Goal: Task Accomplishment & Management: Manage account settings

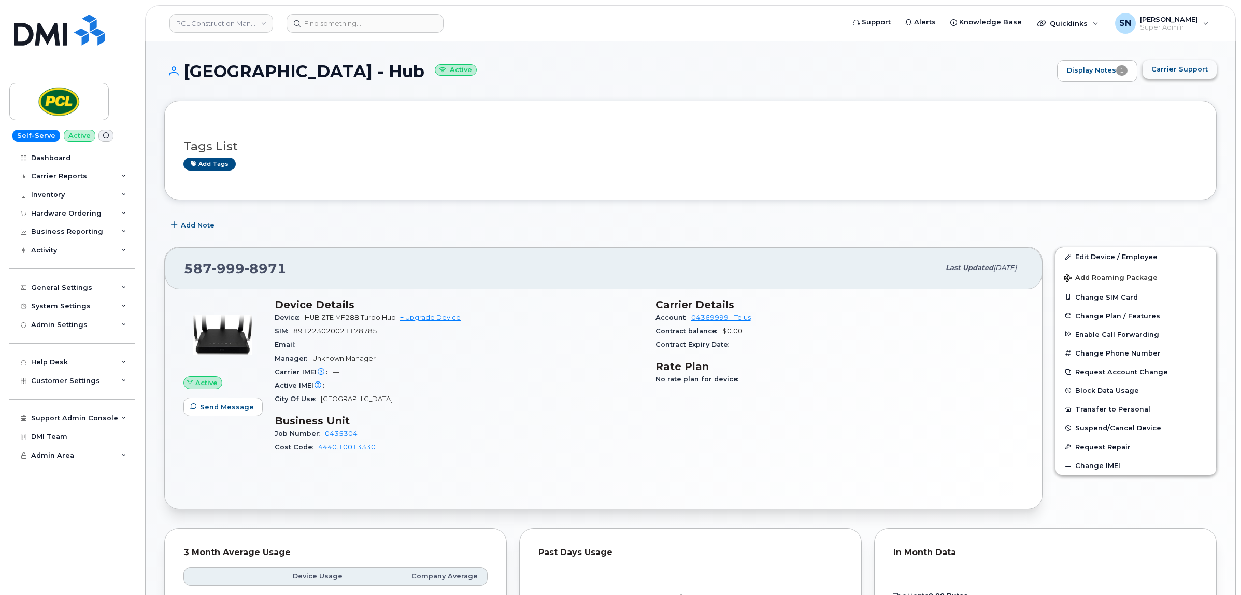
click at [1179, 73] on span "Carrier Support" at bounding box center [1179, 69] width 56 height 10
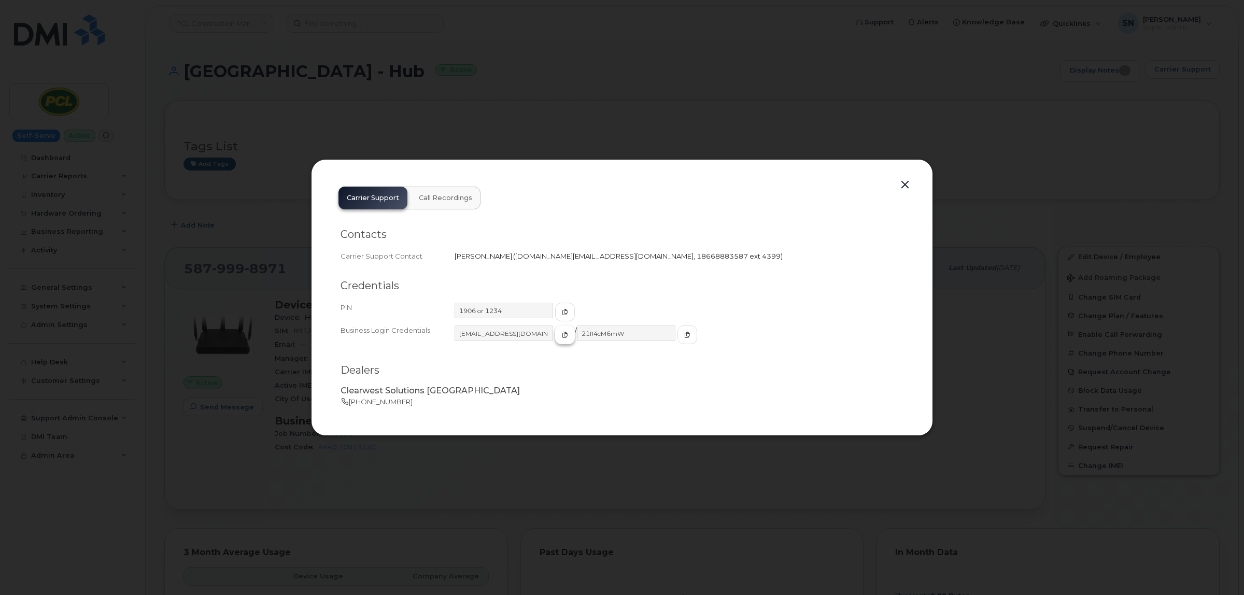
click at [562, 334] on icon "button" at bounding box center [565, 335] width 6 height 6
drag, startPoint x: 661, startPoint y: 333, endPoint x: 630, endPoint y: 335, distance: 30.6
click at [684, 333] on icon "button" at bounding box center [687, 335] width 6 height 6
click at [562, 333] on icon "button" at bounding box center [565, 335] width 6 height 6
click at [904, 182] on button "button" at bounding box center [905, 185] width 16 height 15
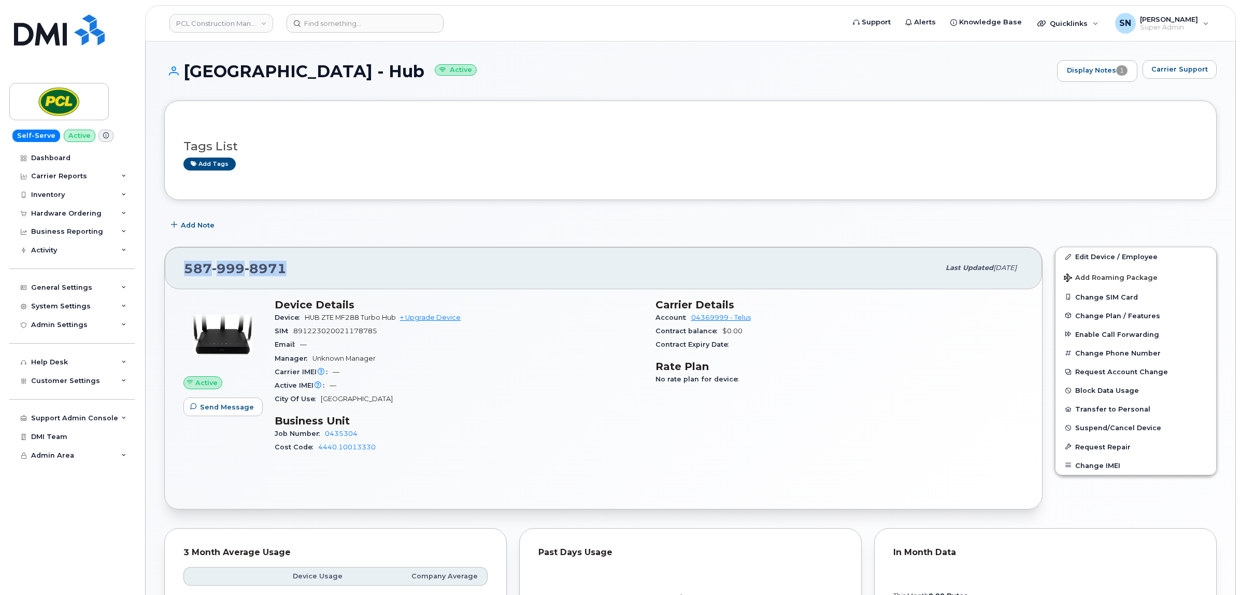
drag, startPoint x: 202, startPoint y: 268, endPoint x: 292, endPoint y: 270, distance: 89.7
click at [292, 270] on div "587 999 8971 Last updated Sep 05, 2025" at bounding box center [603, 267] width 877 height 41
copy span "587 999 8971"
click at [380, 17] on input at bounding box center [365, 23] width 157 height 19
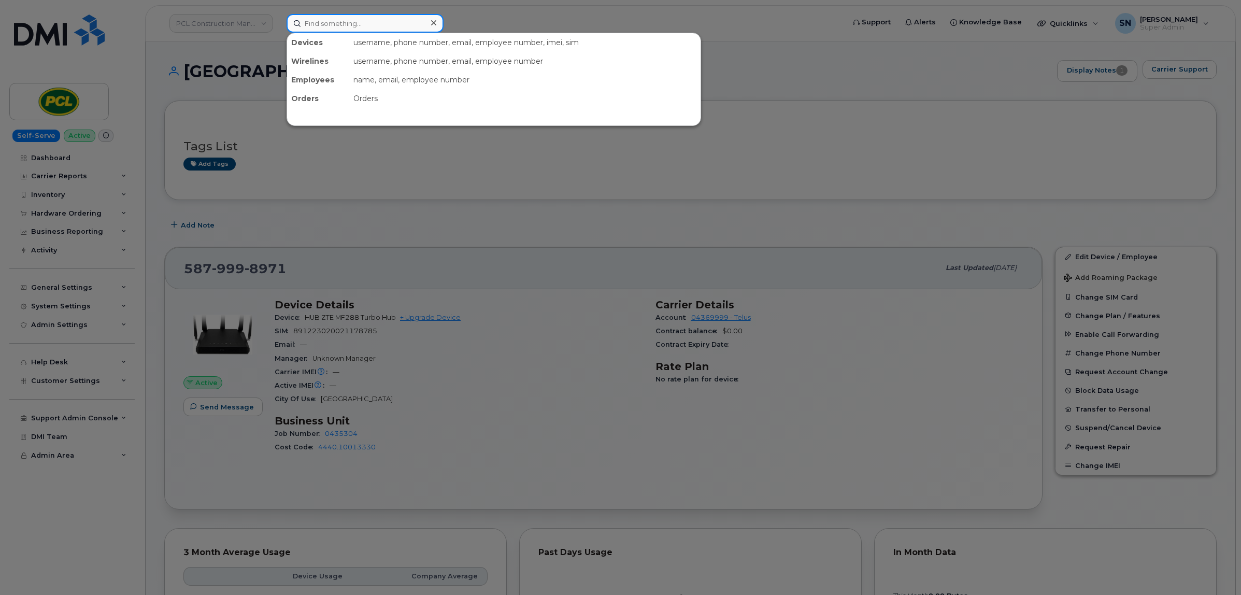
paste input "306-361-8713"
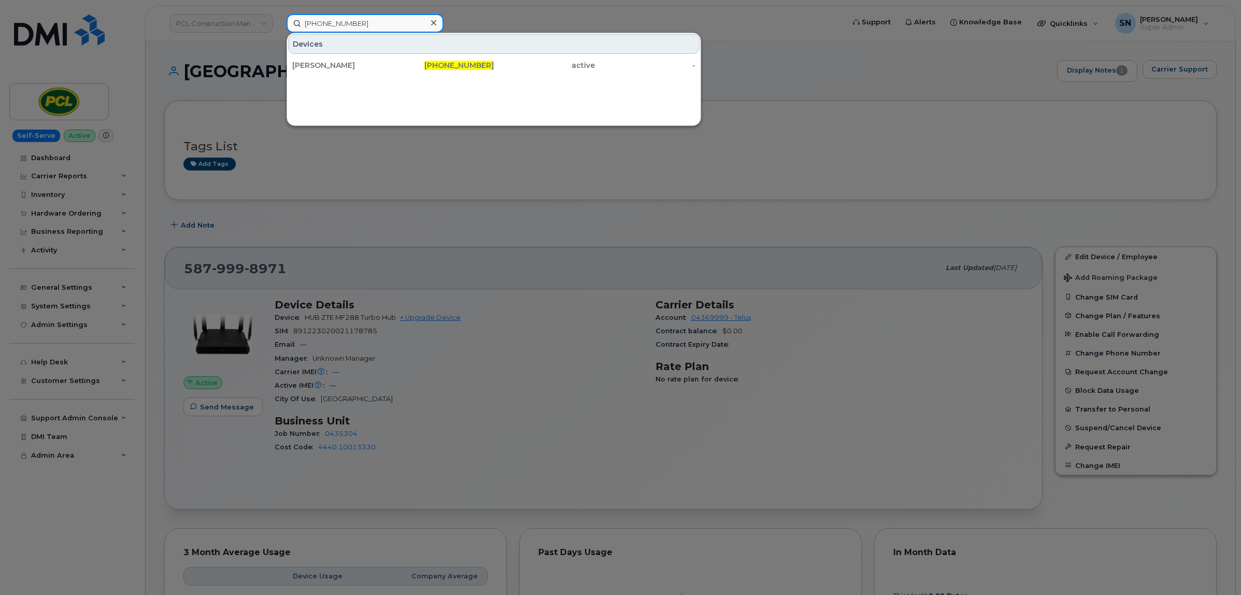
type input "306-361-8713"
click at [348, 59] on div "Christine Heidecker" at bounding box center [342, 65] width 101 height 19
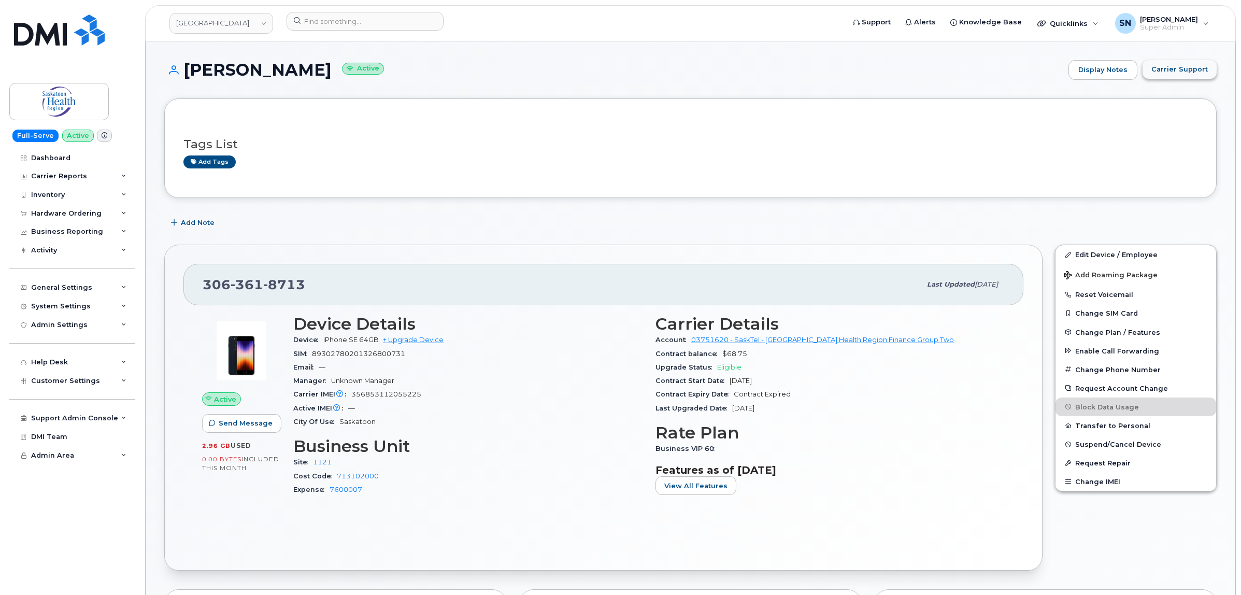
click at [1194, 69] on span "Carrier Support" at bounding box center [1179, 69] width 56 height 10
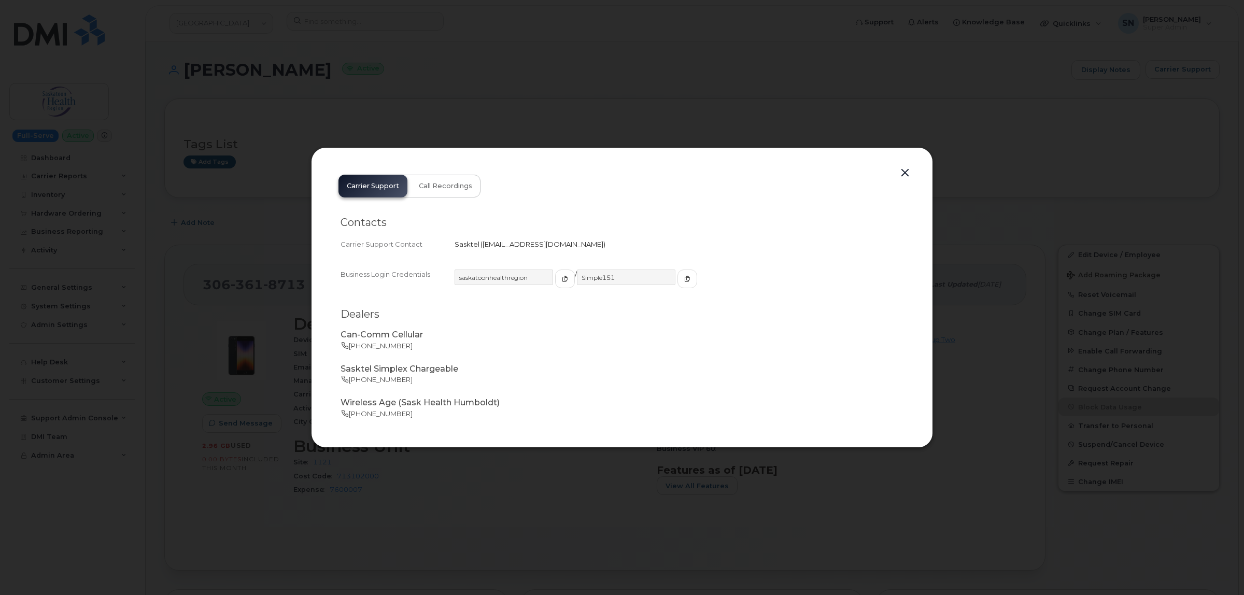
click at [905, 173] on button "button" at bounding box center [905, 173] width 16 height 15
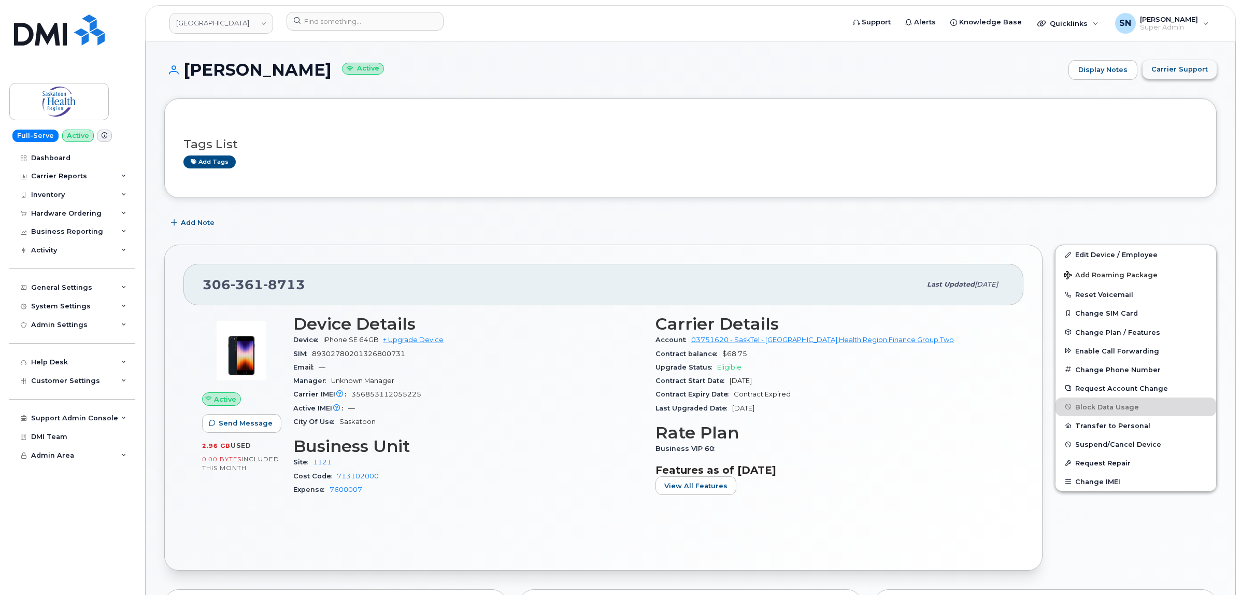
click at [1159, 70] on span "Carrier Support" at bounding box center [1179, 69] width 56 height 10
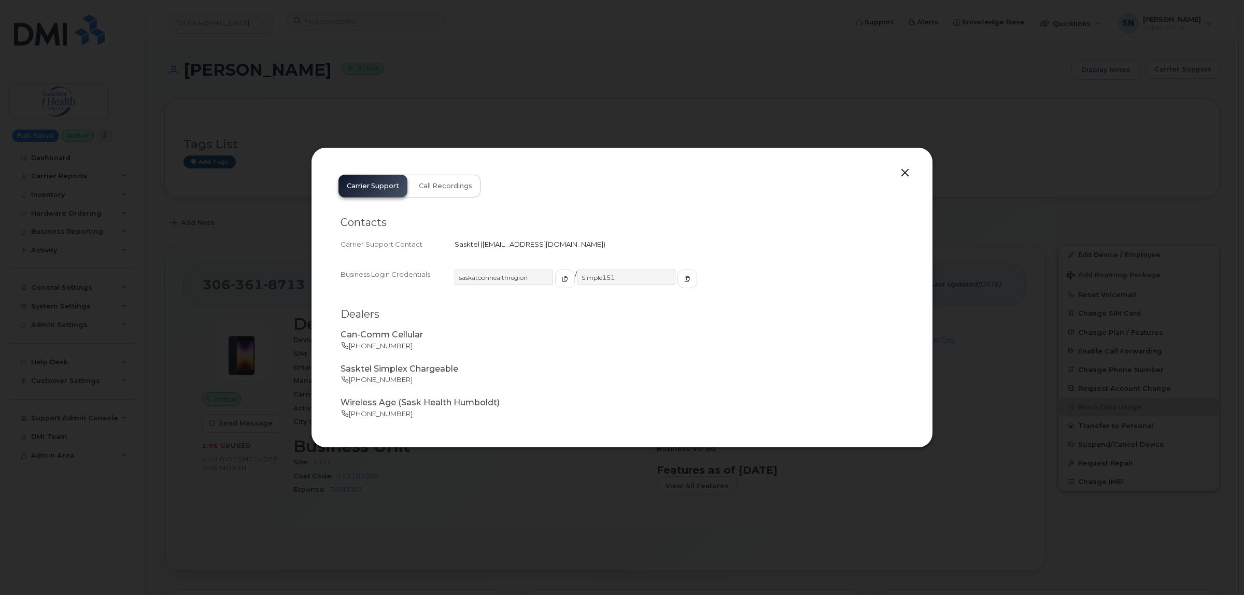
drag, startPoint x: 482, startPoint y: 245, endPoint x: 583, endPoint y: 249, distance: 100.6
click at [583, 249] on div "Carrier Support Contact Sasktel   business.wireless@sasktel.com" at bounding box center [621, 244] width 563 height 14
copy span "[EMAIL_ADDRESS][DOMAIN_NAME]"
click at [906, 172] on button "button" at bounding box center [905, 173] width 16 height 15
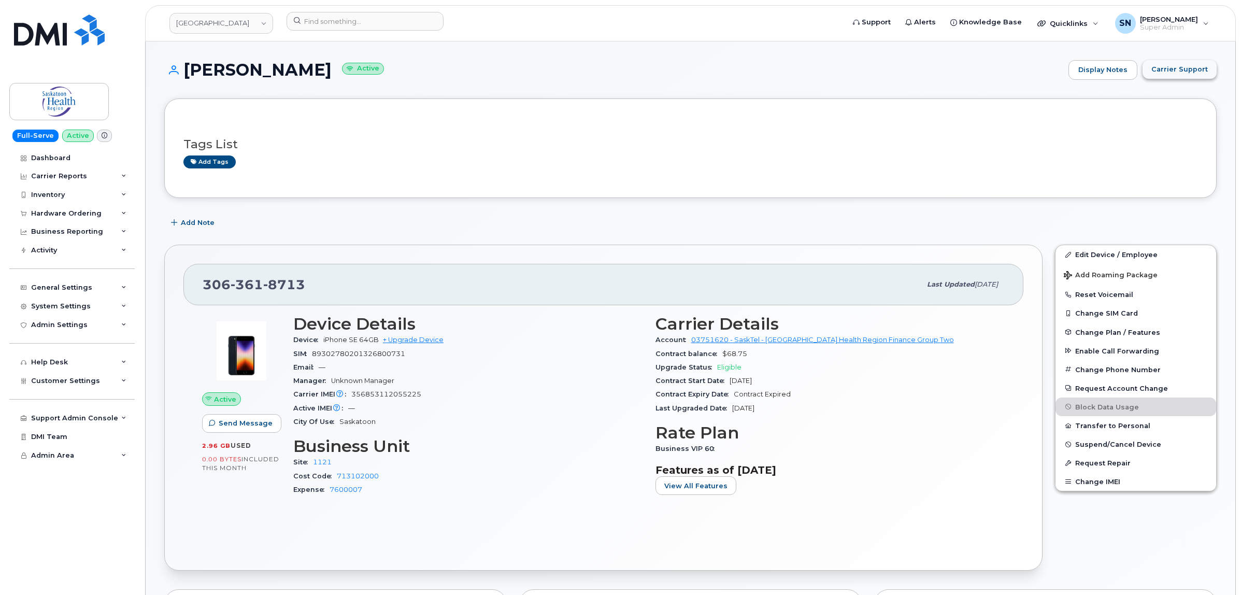
click at [1173, 65] on span "Carrier Support" at bounding box center [1179, 69] width 56 height 10
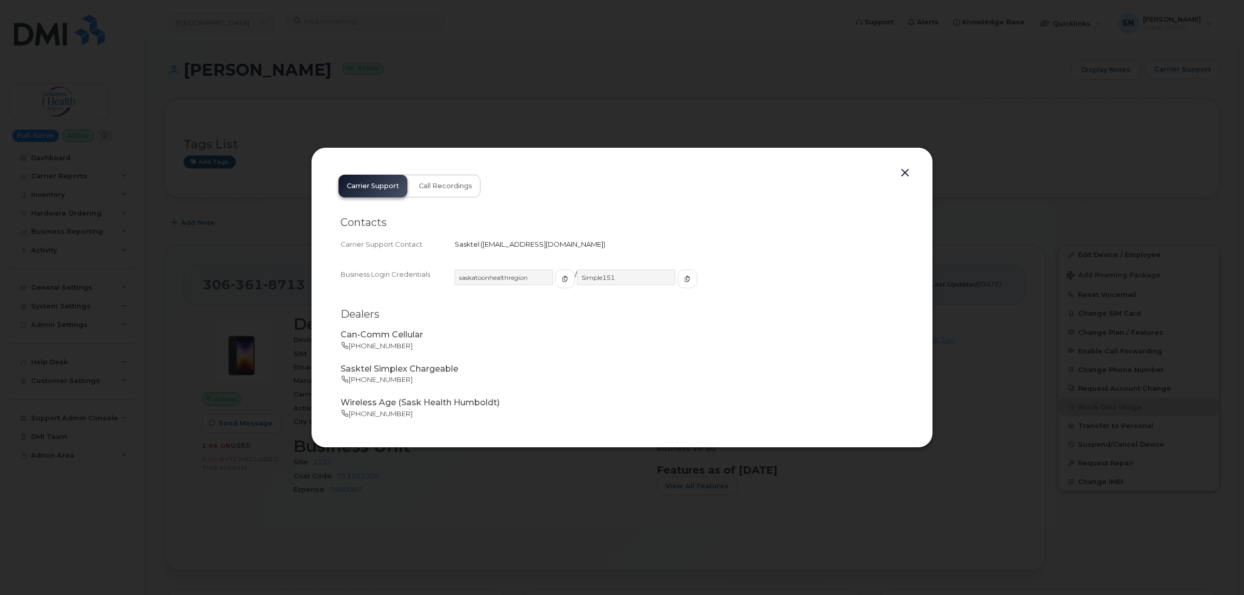
drag, startPoint x: 482, startPoint y: 241, endPoint x: 589, endPoint y: 251, distance: 107.2
click at [589, 251] on div "Contacts Carrier Support Contact Sasktel   business.wireless@sasktel.com" at bounding box center [621, 234] width 563 height 52
copy span "[EMAIL_ADDRESS][DOMAIN_NAME]"
drag, startPoint x: 905, startPoint y: 174, endPoint x: 887, endPoint y: 166, distance: 20.2
click at [905, 174] on button "button" at bounding box center [905, 173] width 16 height 15
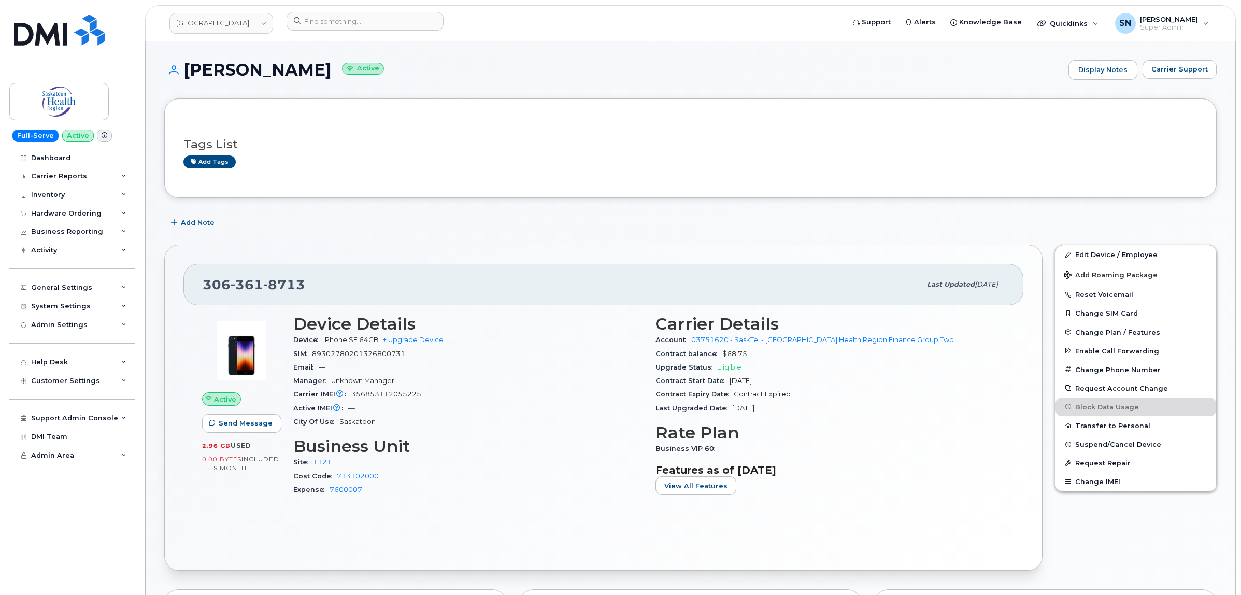
click at [359, 6] on header "Saskatoon Health Region Support Alerts Knowledge Base Quicklinks Suspend / Canc…" at bounding box center [690, 23] width 1091 height 36
click at [359, 18] on input at bounding box center [365, 21] width 157 height 19
paste input "639-480-7058"
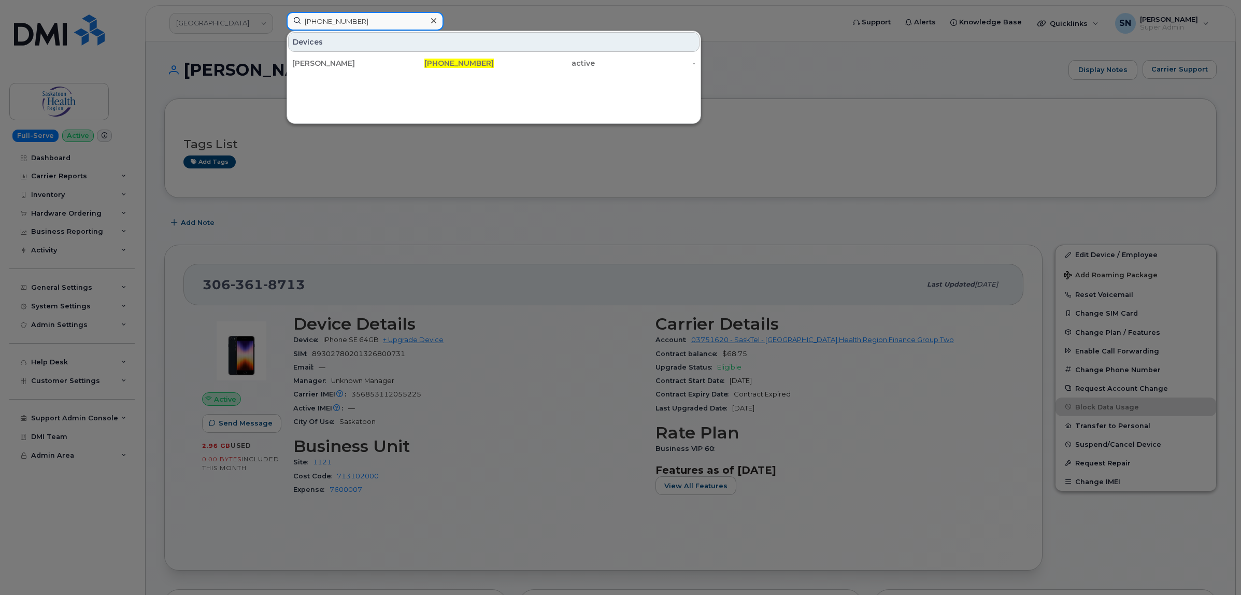
type input "639-480-7058"
click at [372, 58] on div "Amanda Kolbinson" at bounding box center [342, 63] width 101 height 19
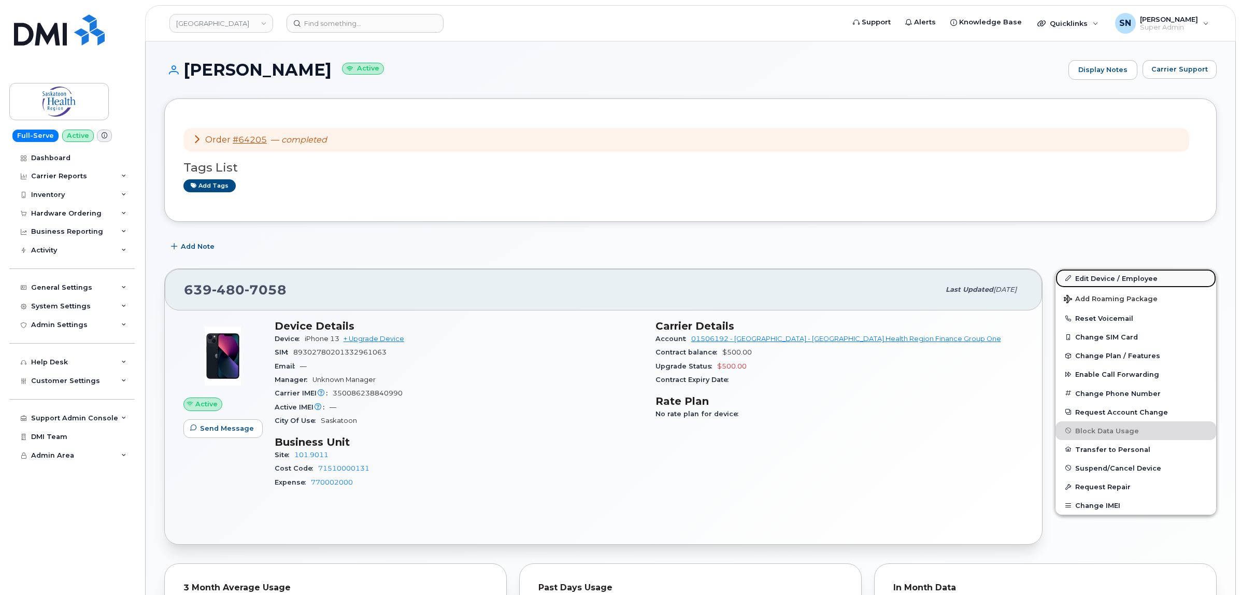
click at [1130, 276] on link "Edit Device / Employee" at bounding box center [1136, 278] width 161 height 19
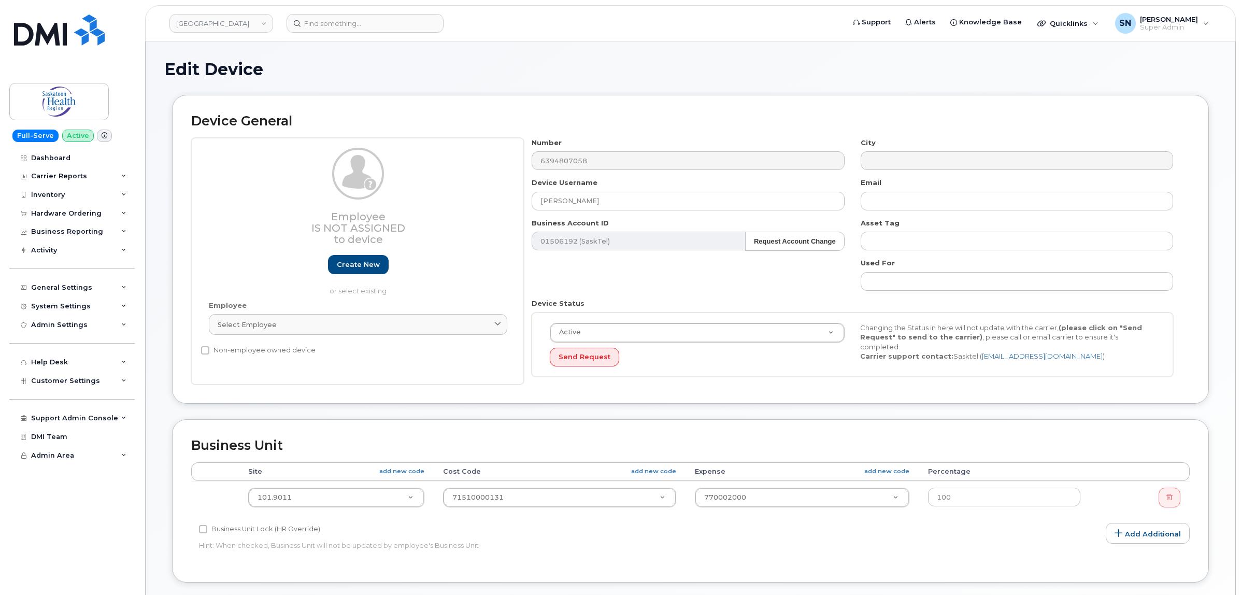
select select "2207559"
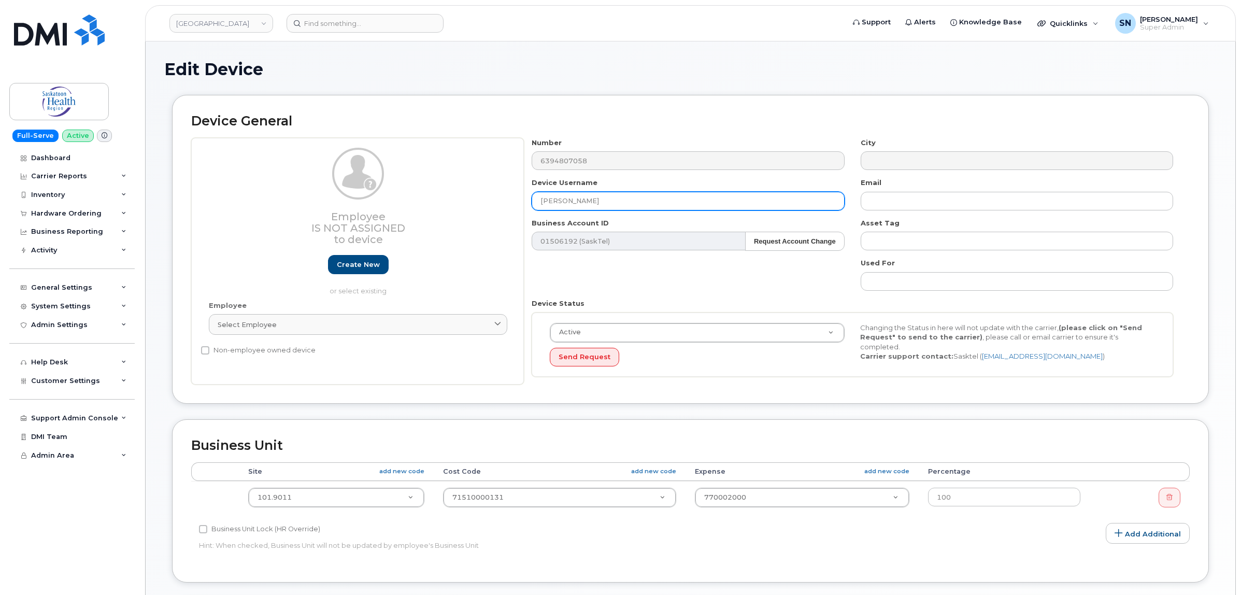
drag, startPoint x: 620, startPoint y: 203, endPoint x: 514, endPoint y: 193, distance: 107.2
click at [514, 193] on div "Employee Is not assigned to device Create new or select existing Employee Selec…" at bounding box center [690, 261] width 999 height 247
paste input "[PERSON_NAME]"
type input "[PERSON_NAME]"
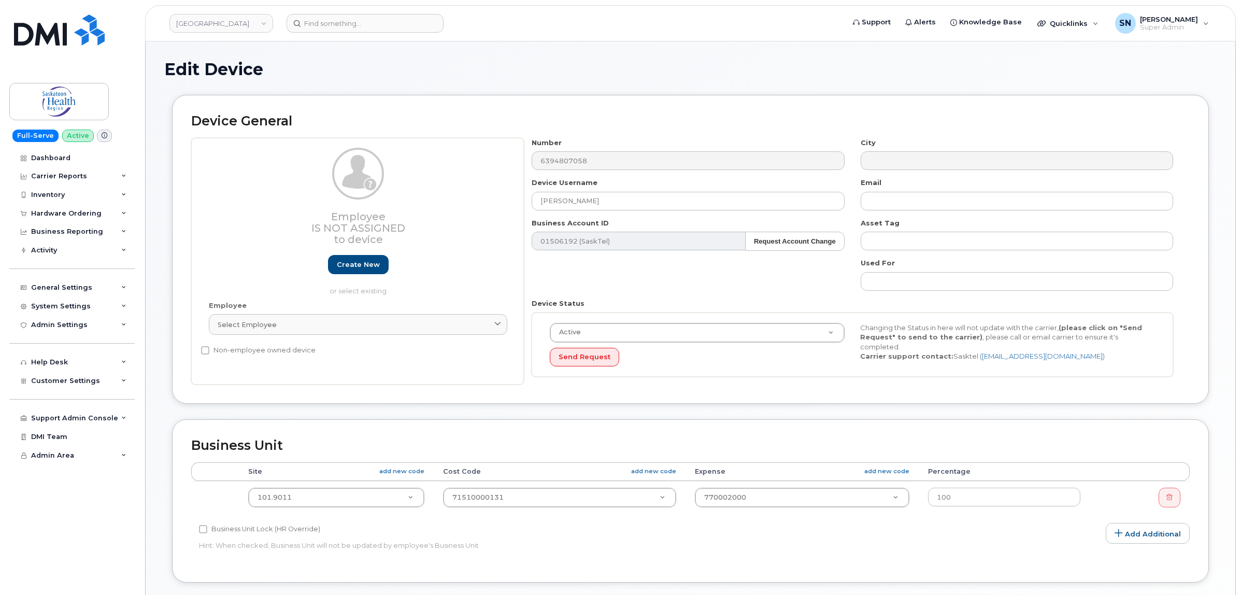
click at [718, 284] on div "Number 6394807058 City Device Username [PERSON_NAME] Email Business Account ID …" at bounding box center [853, 261] width 658 height 247
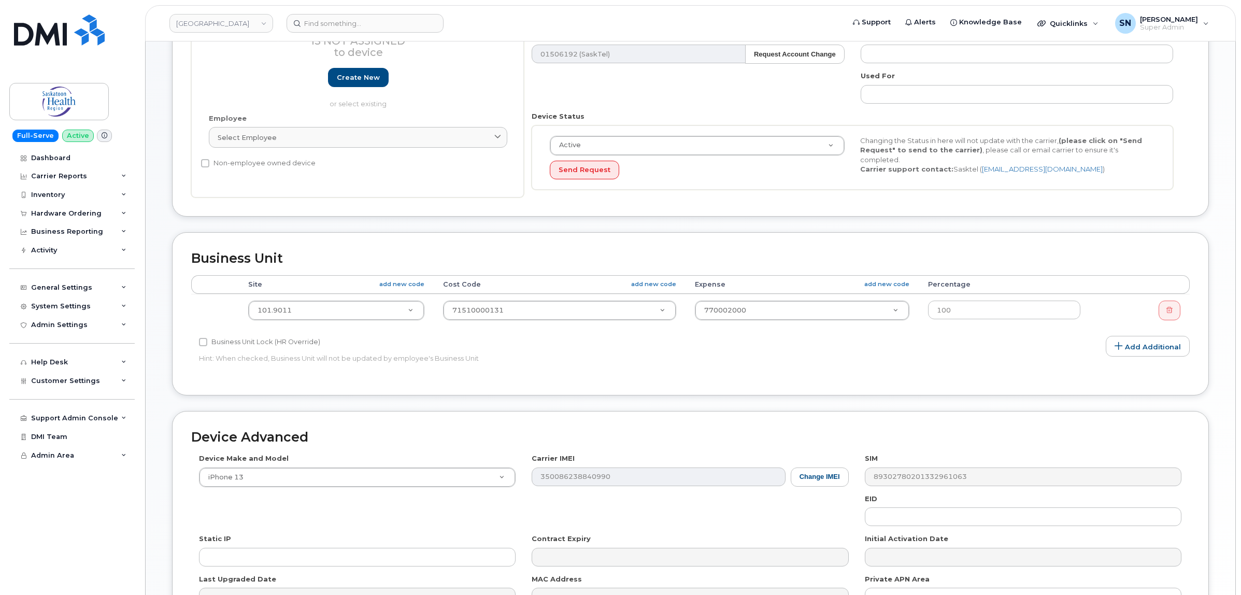
scroll to position [194, 0]
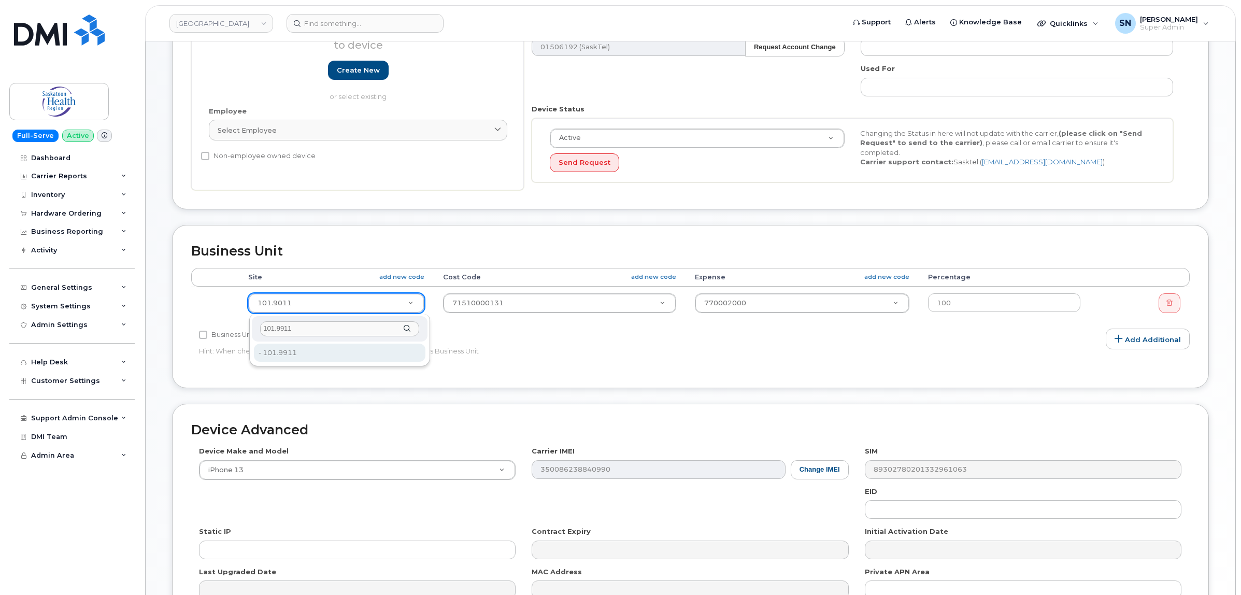
type input "101.9911"
drag, startPoint x: 356, startPoint y: 357, endPoint x: 360, endPoint y: 360, distance: 5.5
type input "2207717"
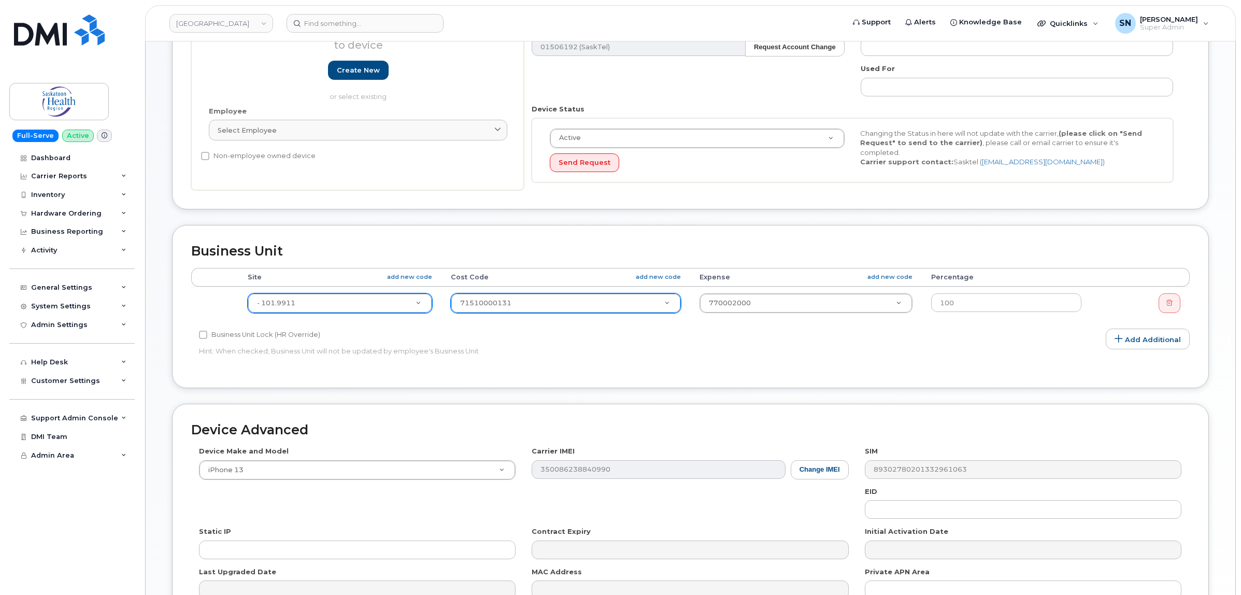
drag, startPoint x: 554, startPoint y: 304, endPoint x: 542, endPoint y: 331, distance: 29.4
paste input "71510000132"
type input "71510000132"
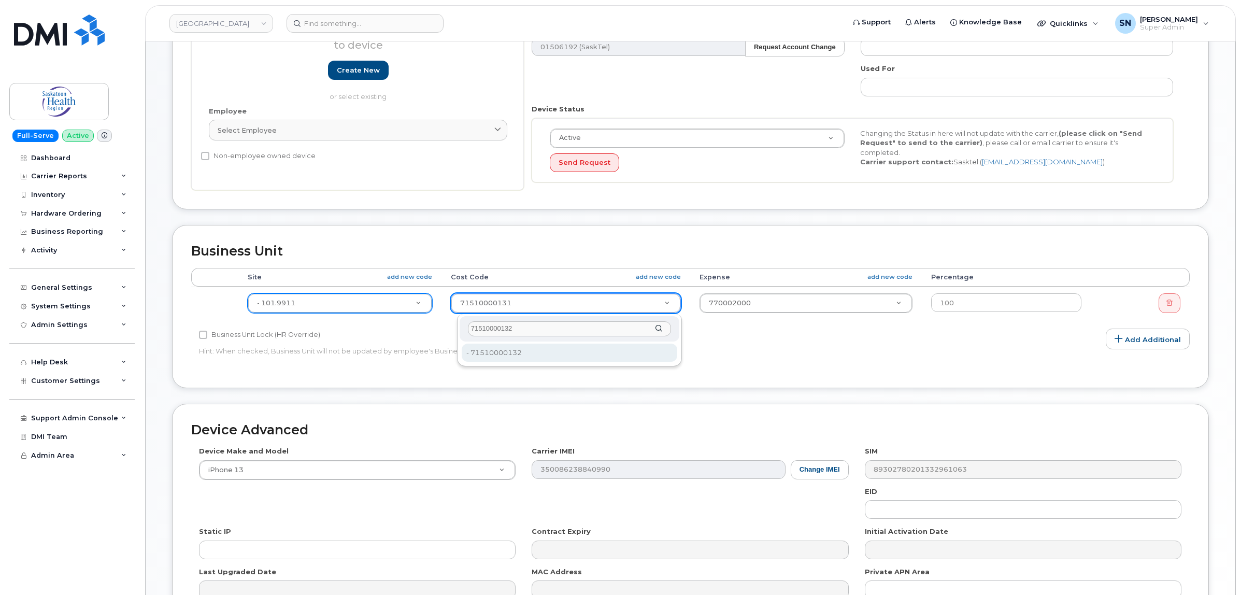
type input "71510000132"
drag, startPoint x: 514, startPoint y: 349, endPoint x: 24, endPoint y: 330, distance: 489.5
type input "2207803"
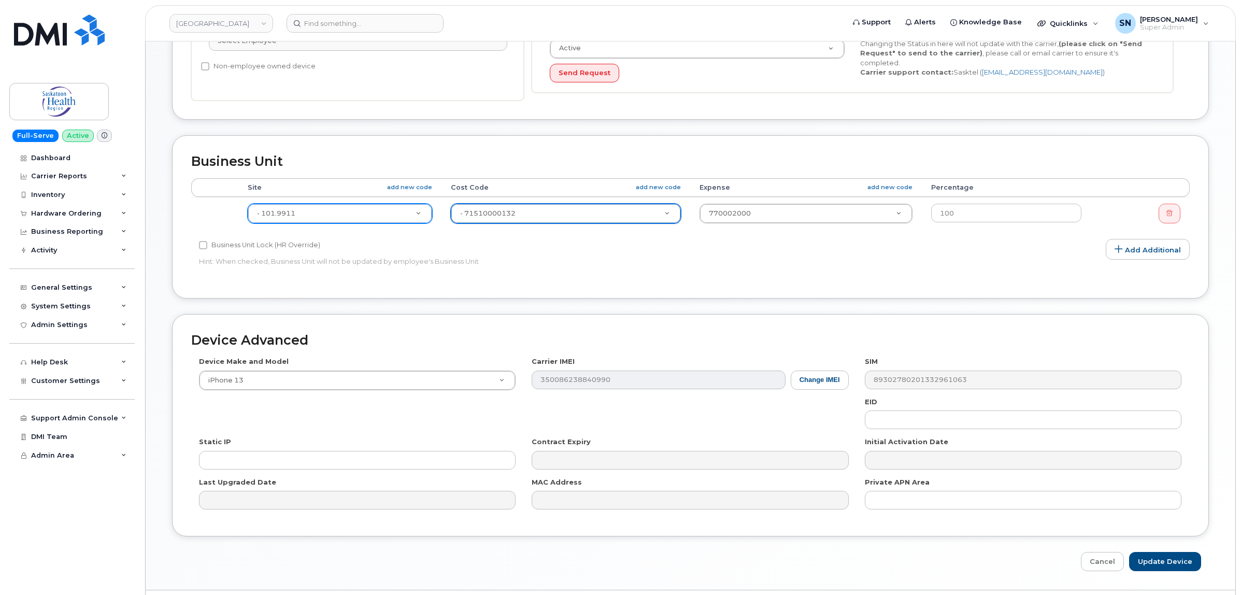
scroll to position [314, 0]
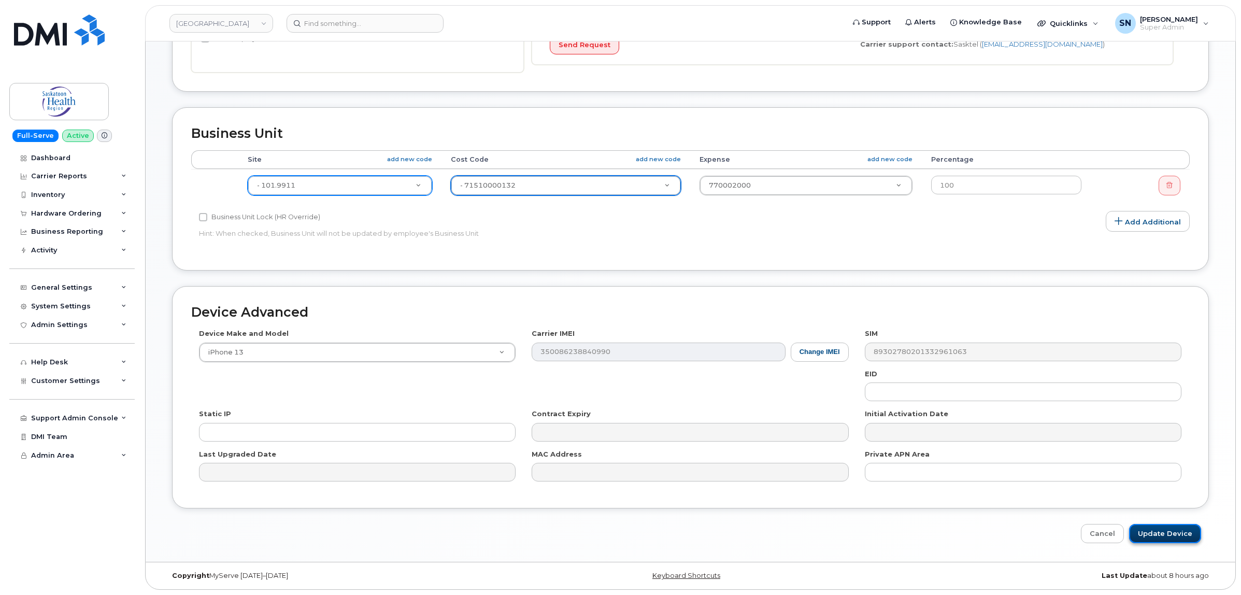
click at [1182, 534] on input "Update Device" at bounding box center [1165, 533] width 72 height 19
type input "Saving..."
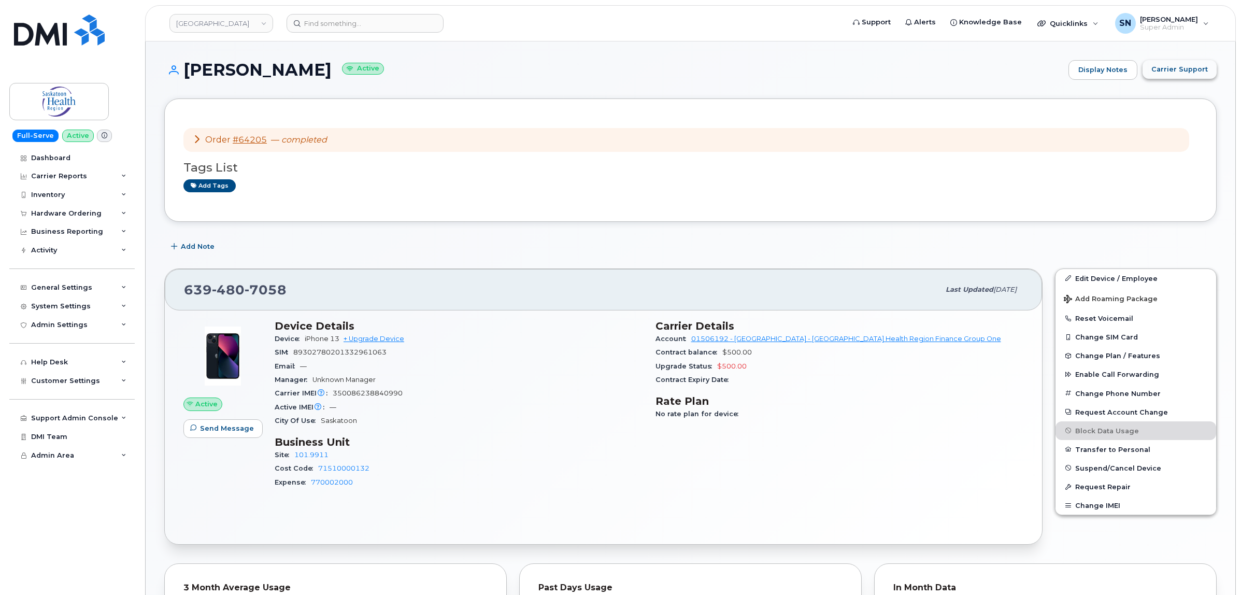
click at [1180, 73] on span "Carrier Support" at bounding box center [1179, 69] width 56 height 10
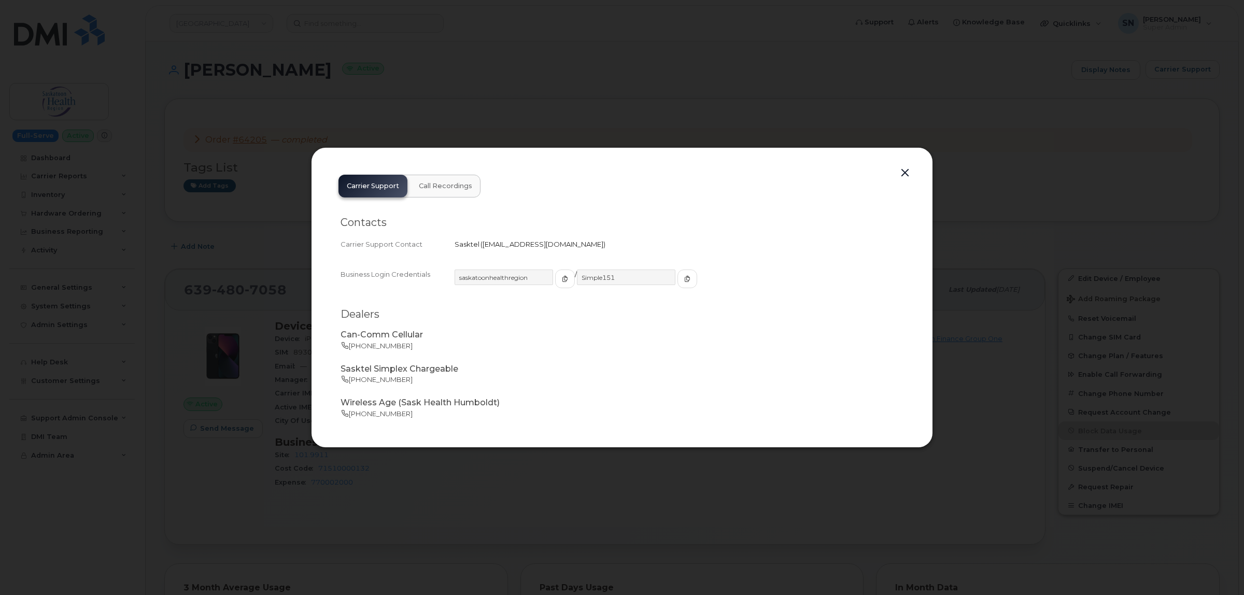
drag, startPoint x: 483, startPoint y: 245, endPoint x: 585, endPoint y: 248, distance: 101.6
click at [585, 248] on div "Sasktel   [EMAIL_ADDRESS][DOMAIN_NAME]" at bounding box center [678, 244] width 449 height 10
copy span "[EMAIL_ADDRESS][DOMAIN_NAME]"
click at [905, 170] on button "button" at bounding box center [905, 173] width 16 height 15
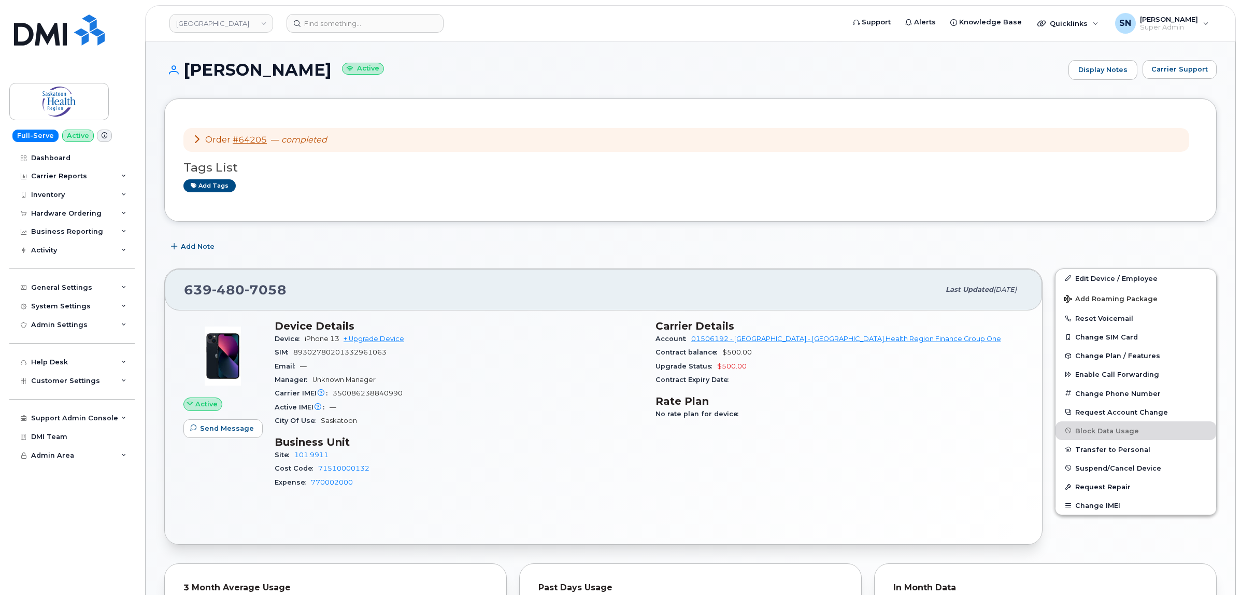
click at [615, 254] on div "Add Note" at bounding box center [690, 246] width 1052 height 19
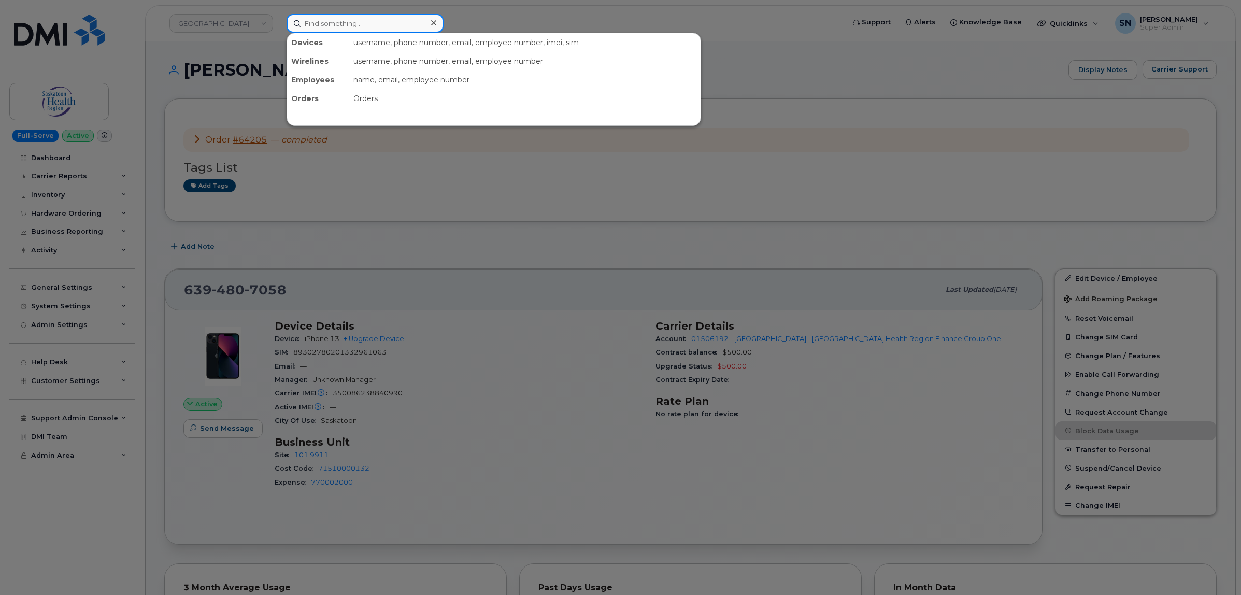
click at [353, 16] on input at bounding box center [365, 23] width 157 height 19
paste input "5879852532"
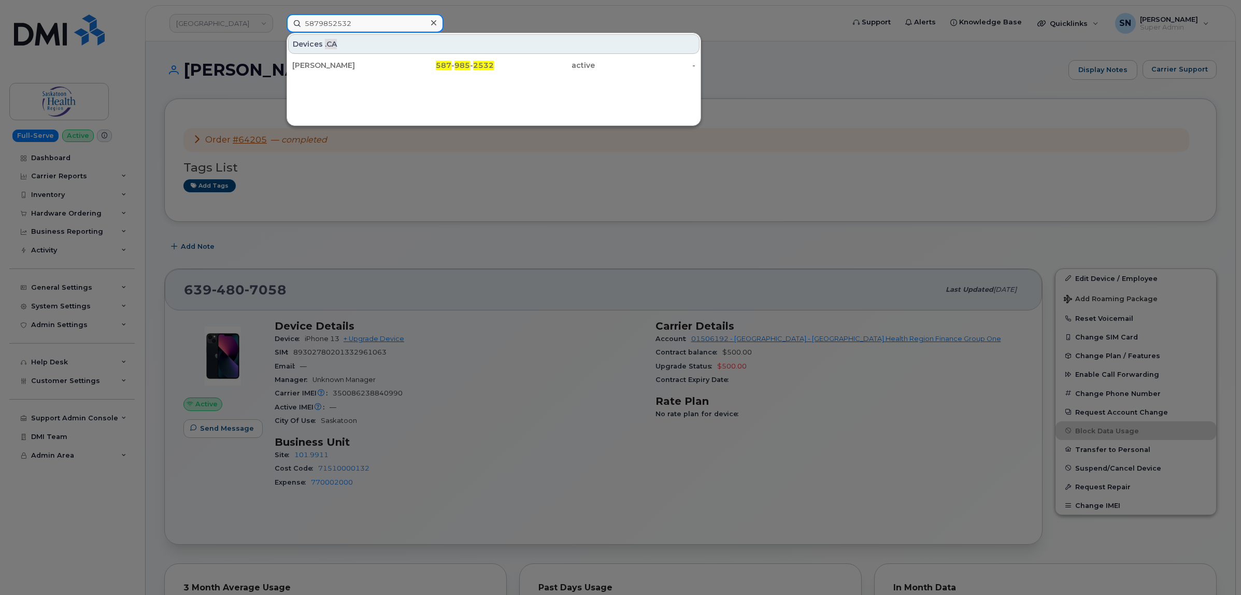
type input "5879852532"
click at [350, 62] on div "[PERSON_NAME]" at bounding box center [342, 65] width 101 height 10
